Goal: Browse casually: Explore the website without a specific task or goal

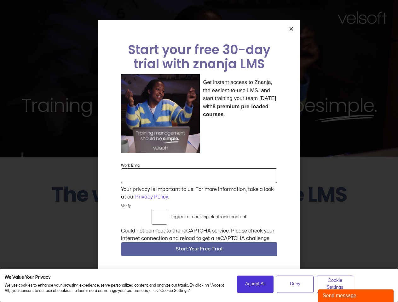
click at [199, 151] on div "Get instant access to Znanja, the easiest-to-use LMS, and start training your t…" at bounding box center [199, 113] width 156 height 79
click at [255, 284] on span "Accept All" at bounding box center [255, 284] width 20 height 7
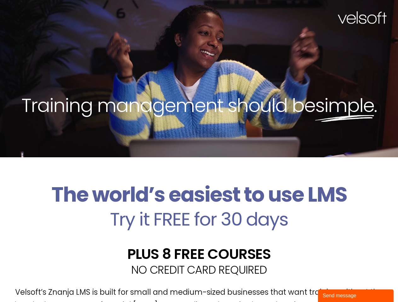
click at [295, 284] on div "Velsoft’s Znanja LMS is built for small and medium-sized businesses that want t…" at bounding box center [199, 302] width 388 height 46
click at [335, 284] on div "Velsoft’s Znanja LMS is built for small and medium-sized businesses that want t…" at bounding box center [199, 302] width 388 height 46
click at [199, 151] on div "Training management should be simple ." at bounding box center [199, 78] width 398 height 157
click at [291, 33] on div "Training management should be simple ." at bounding box center [199, 78] width 398 height 157
click at [199, 251] on h2 "PLUS 8 FREE COURSES" at bounding box center [199, 254] width 388 height 14
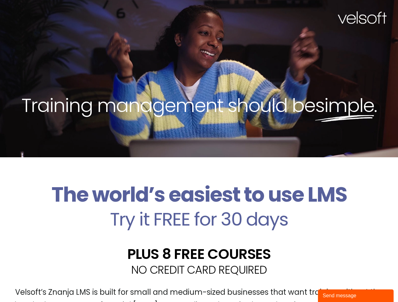
click at [356, 296] on div "Send message" at bounding box center [355, 296] width 66 height 8
